Goal: Use online tool/utility

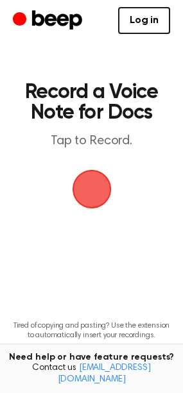
click at [85, 194] on span "button" at bounding box center [91, 189] width 39 height 39
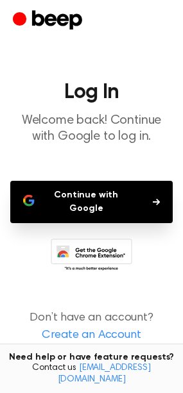
click at [85, 194] on button "Continue with Google" at bounding box center [91, 202] width 162 height 42
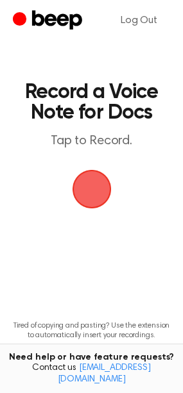
click at [95, 190] on span "button" at bounding box center [91, 189] width 39 height 39
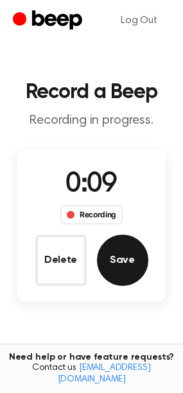
click at [125, 266] on button "Save" at bounding box center [122, 260] width 51 height 51
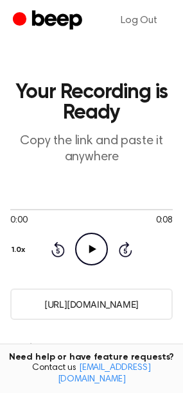
click at [93, 244] on icon "Play Audio" at bounding box center [91, 249] width 33 height 33
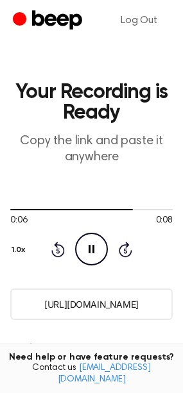
click at [57, 304] on input "[URL][DOMAIN_NAME]" at bounding box center [91, 304] width 162 height 31
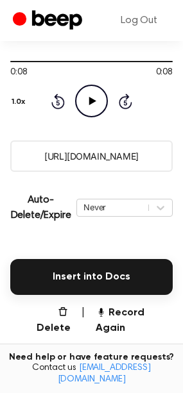
scroll to position [181, 0]
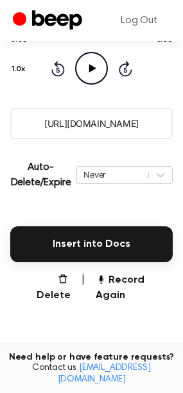
click at [106, 246] on button "Insert into Docs" at bounding box center [91, 244] width 162 height 36
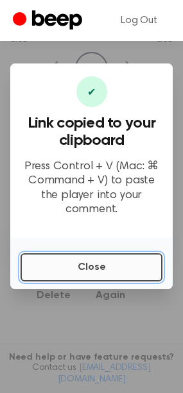
click at [90, 253] on button "Close" at bounding box center [92, 267] width 142 height 28
